Goal: Find specific page/section: Find specific page/section

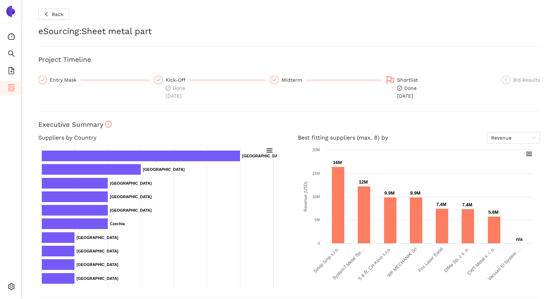
scroll to position [203, 0]
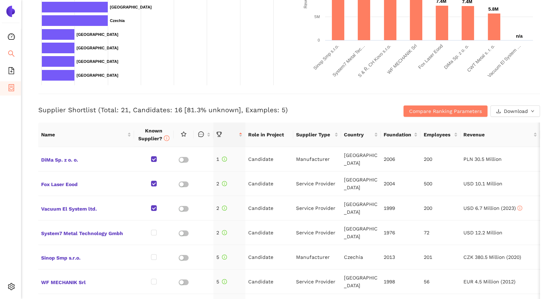
drag, startPoint x: 11, startPoint y: 62, endPoint x: 11, endPoint y: 50, distance: 12.1
click at [11, 50] on ul "Consolidation Search eSourcing Templates eSourcing Projects Settings" at bounding box center [10, 164] width 21 height 270
click at [11, 50] on icon "search" at bounding box center [11, 53] width 7 height 7
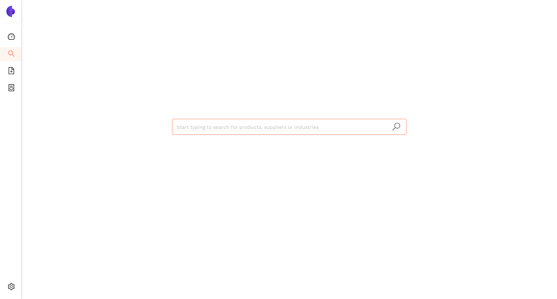
click at [207, 126] on input "search" at bounding box center [290, 127] width 226 height 16
click at [13, 70] on icon "file-add" at bounding box center [11, 70] width 7 height 7
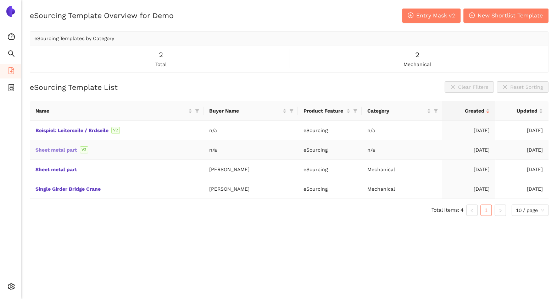
click at [0, 0] on link "Sheet metal part" at bounding box center [0, 0] width 0 height 0
